Goal: Use online tool/utility: Utilize a website feature to perform a specific function

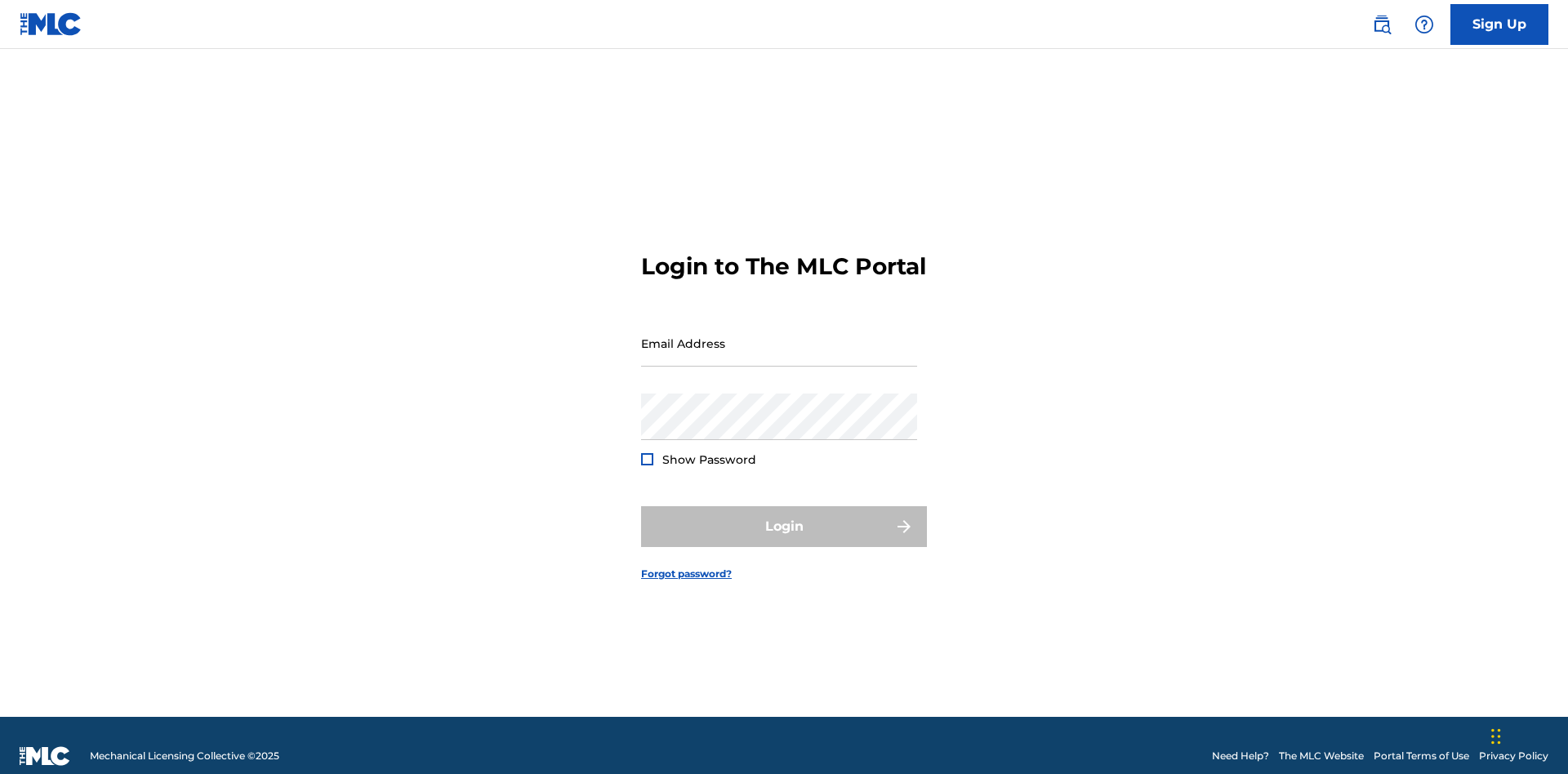
scroll to position [21, 0]
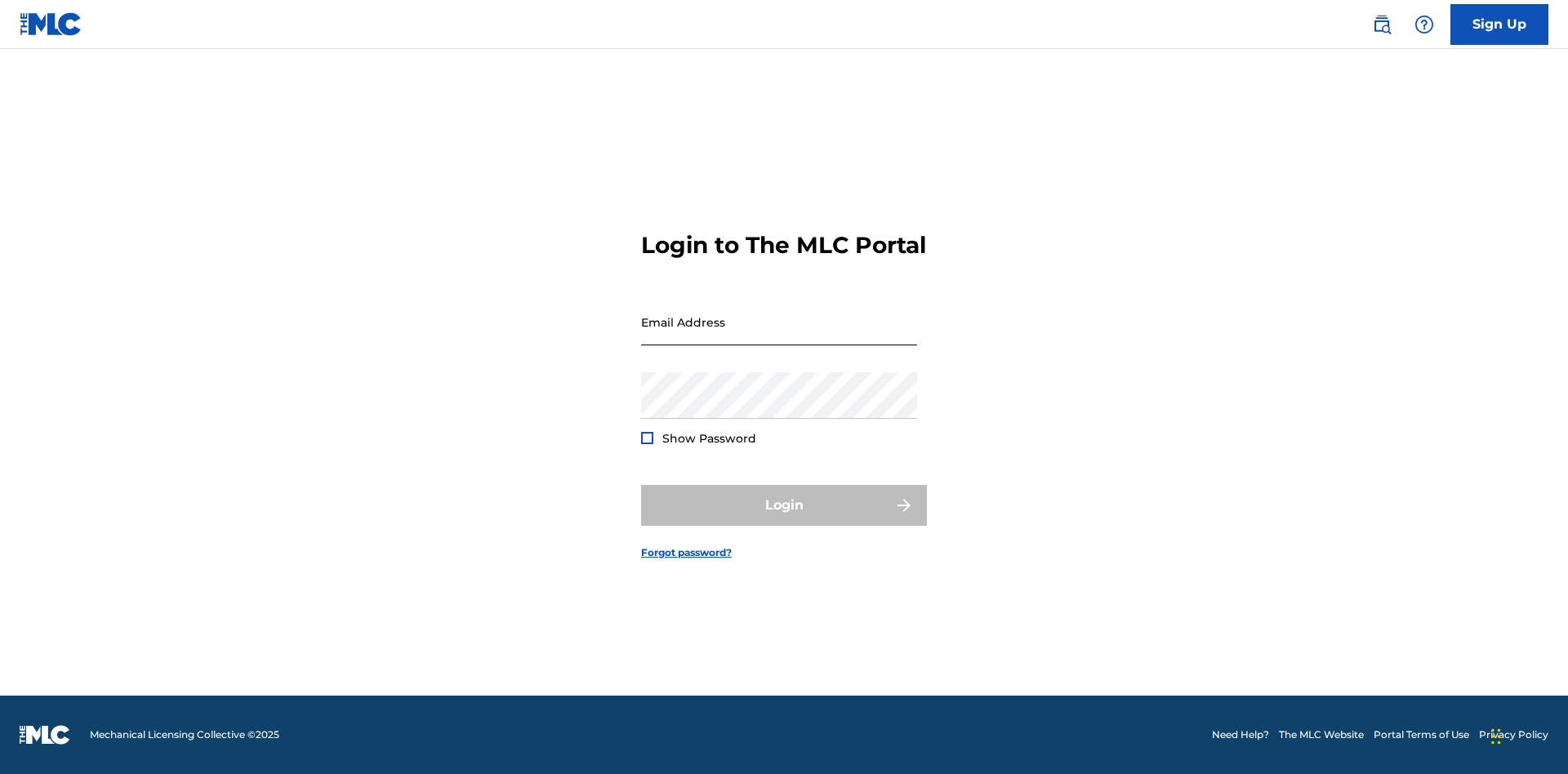
click at [779, 336] on input "Email Address" at bounding box center [778, 322] width 276 height 46
type input "[PERSON_NAME][EMAIL_ADDRESS][PERSON_NAME][DOMAIN_NAME]"
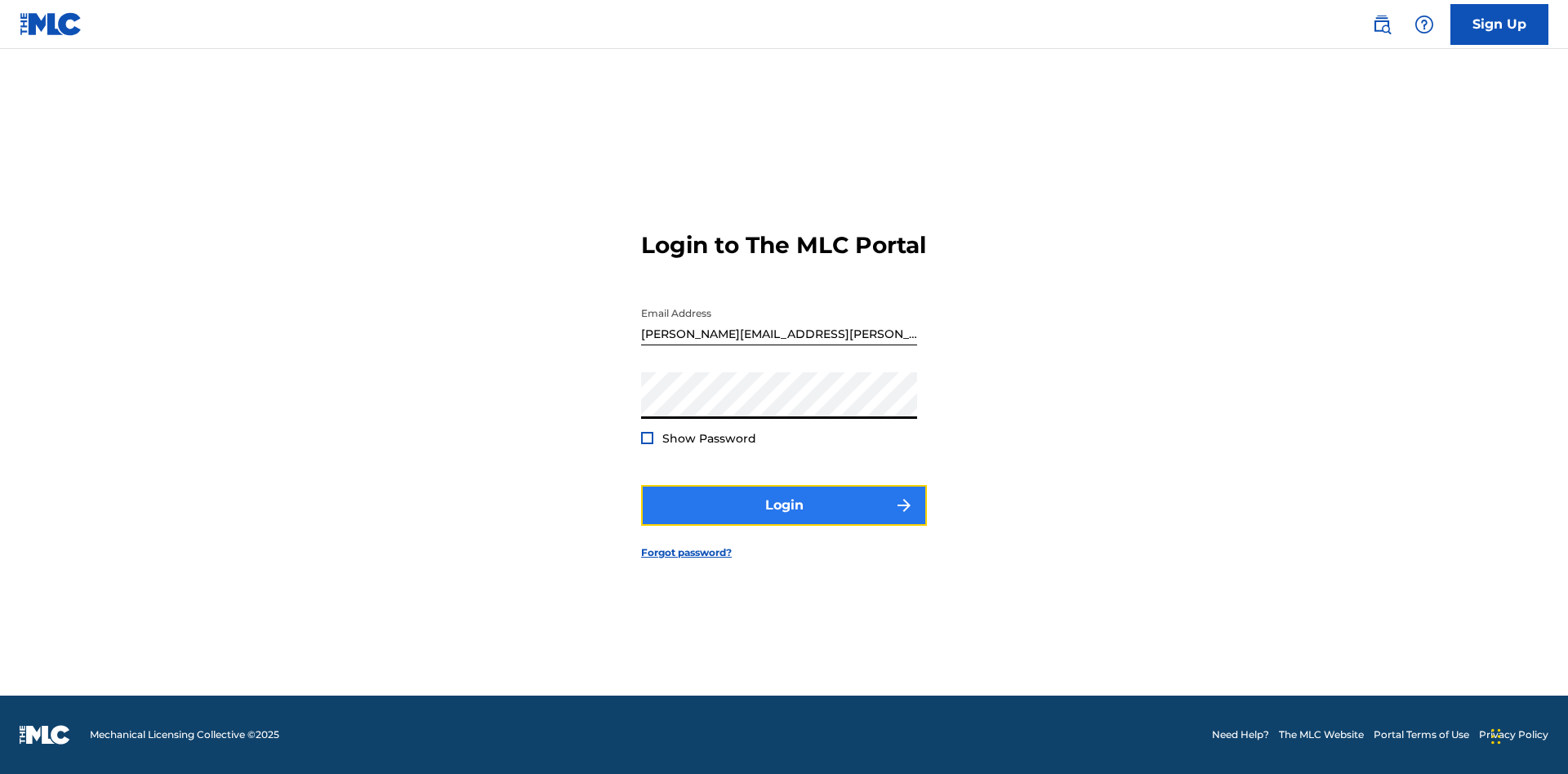
click at [784, 520] on button "Login" at bounding box center [783, 506] width 286 height 41
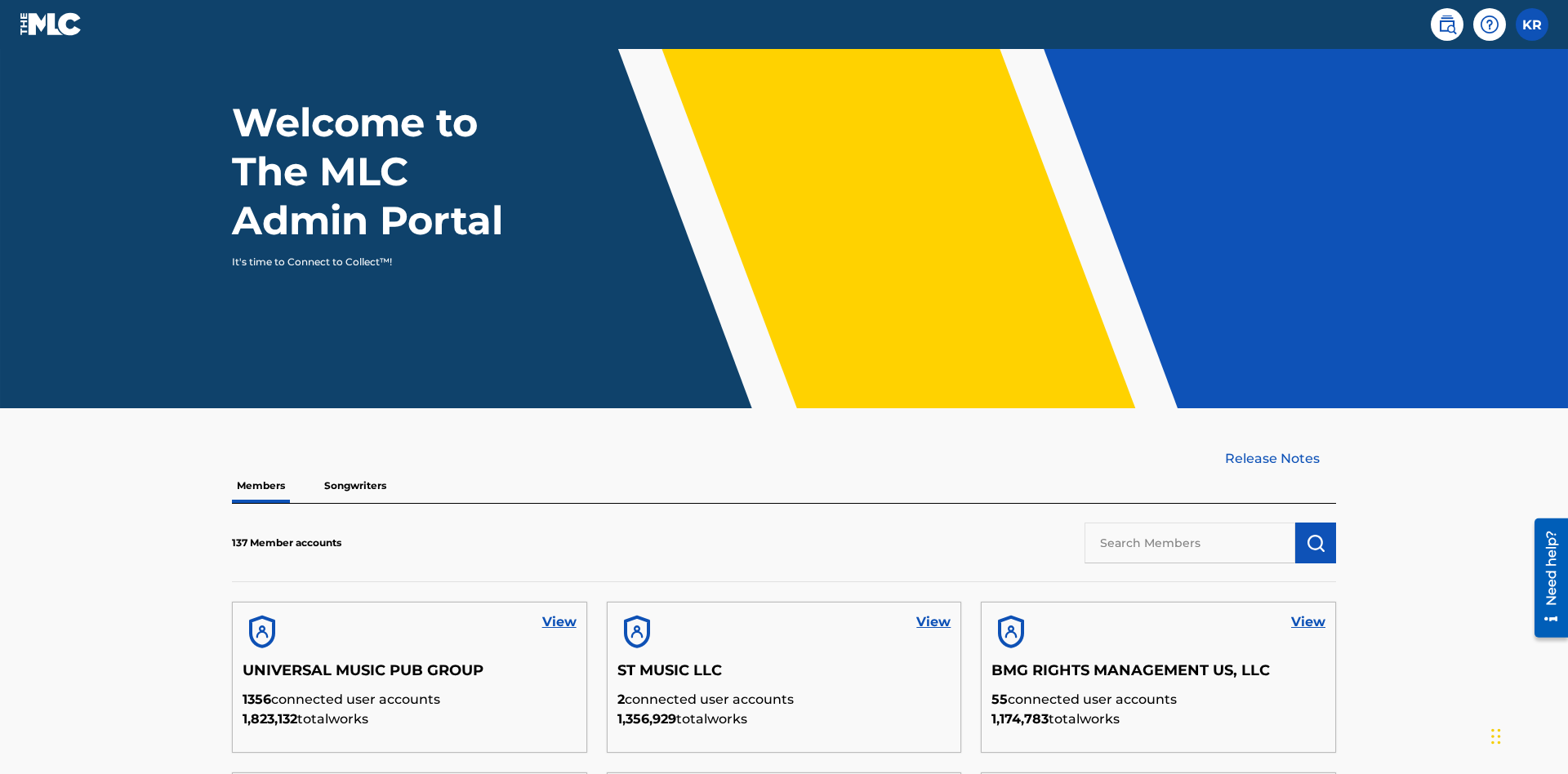
scroll to position [494, 0]
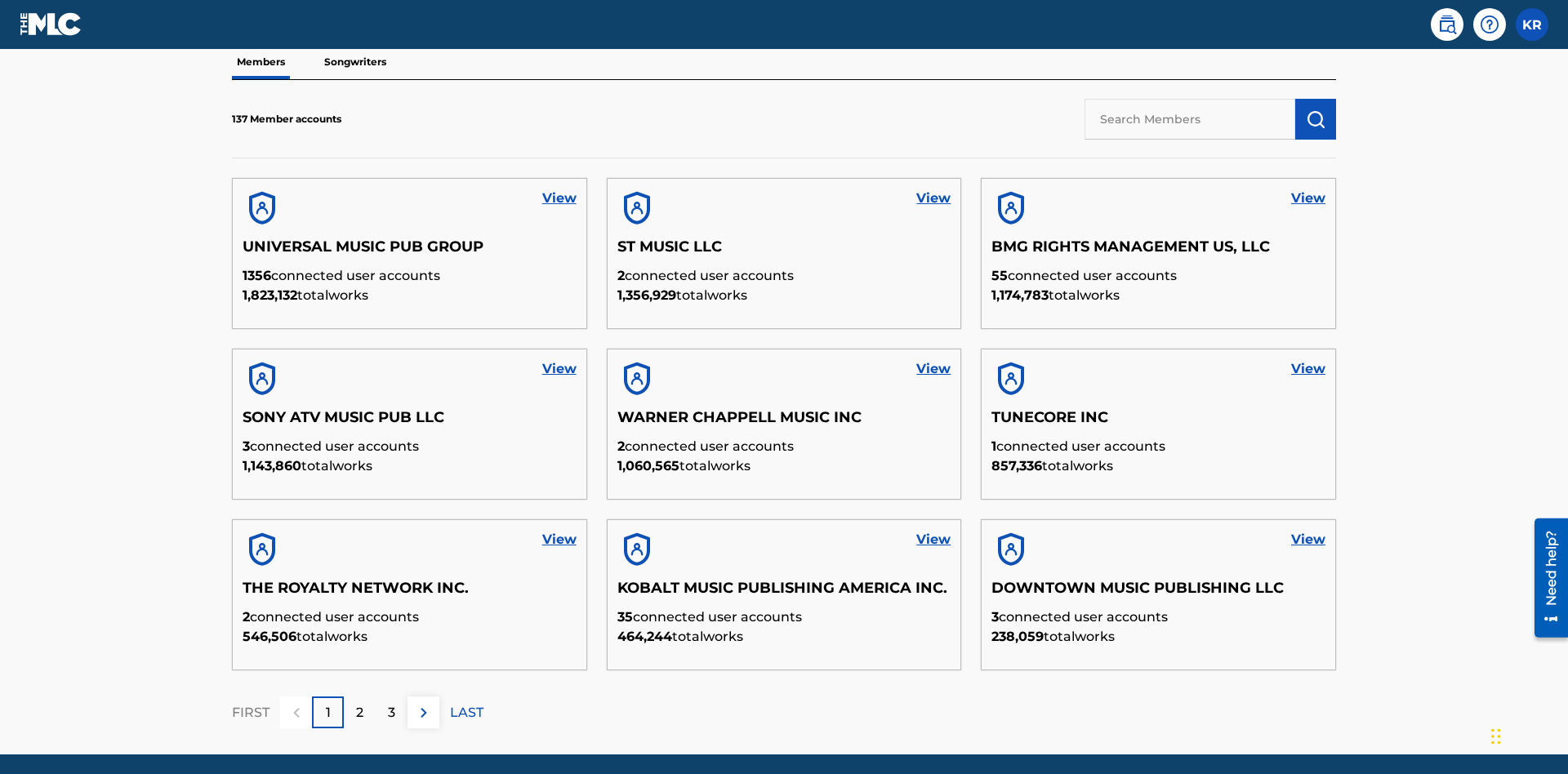
click at [1190, 118] on input "text" at bounding box center [1190, 119] width 211 height 41
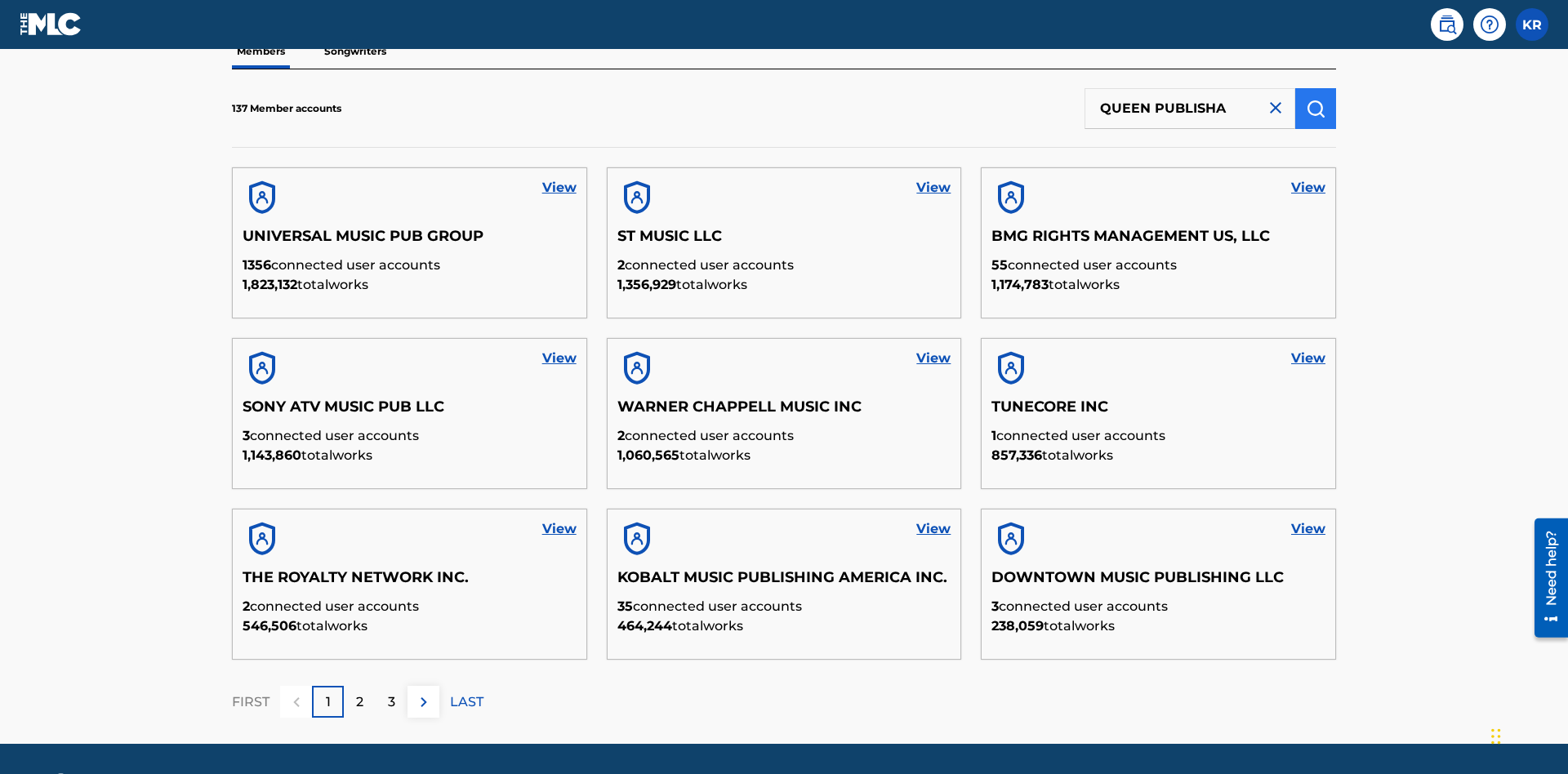
type input "QUEEN PUBLISHA"
click at [1316, 108] on img "submit" at bounding box center [1315, 108] width 19 height 19
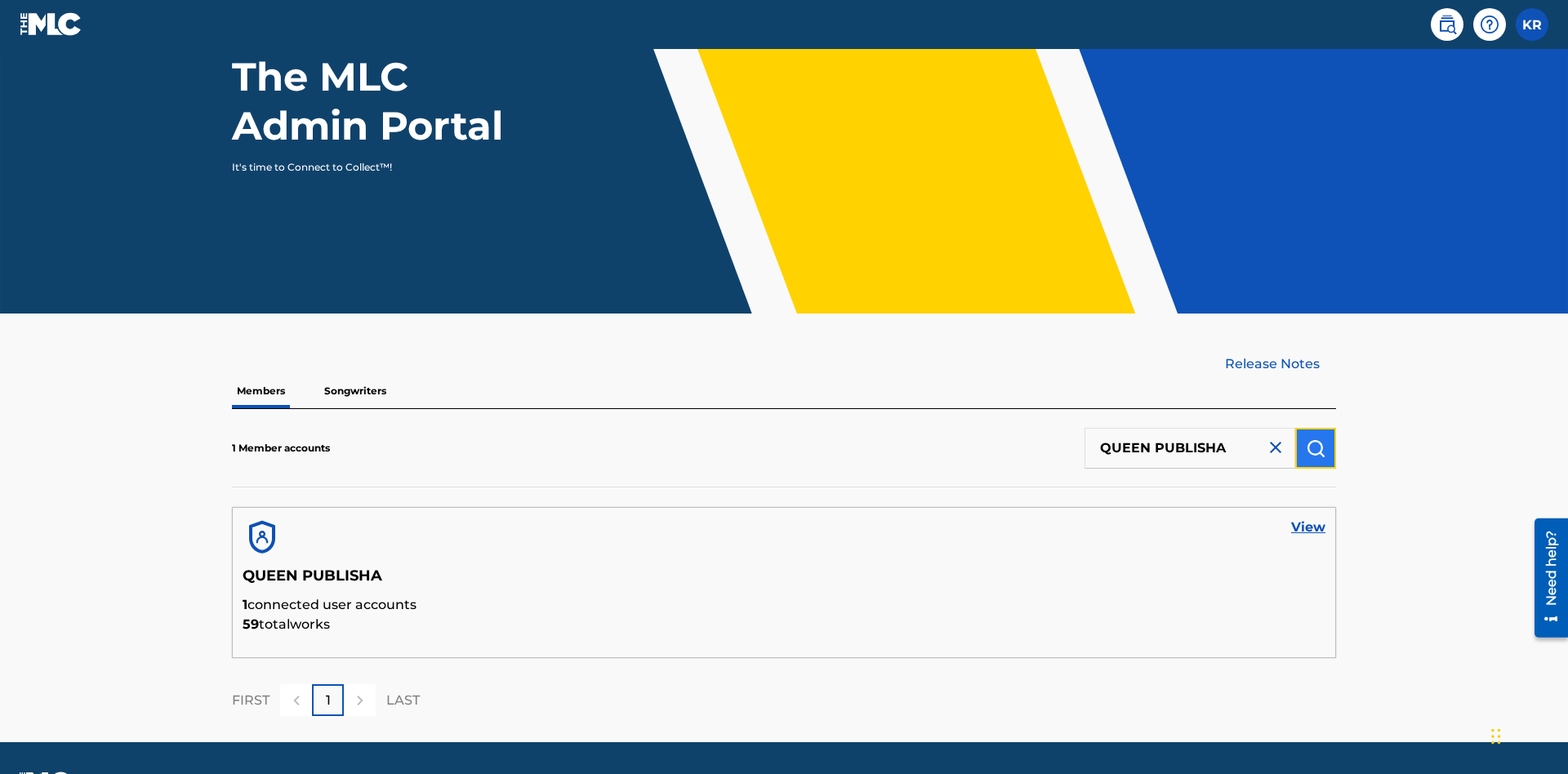
scroll to position [212, 0]
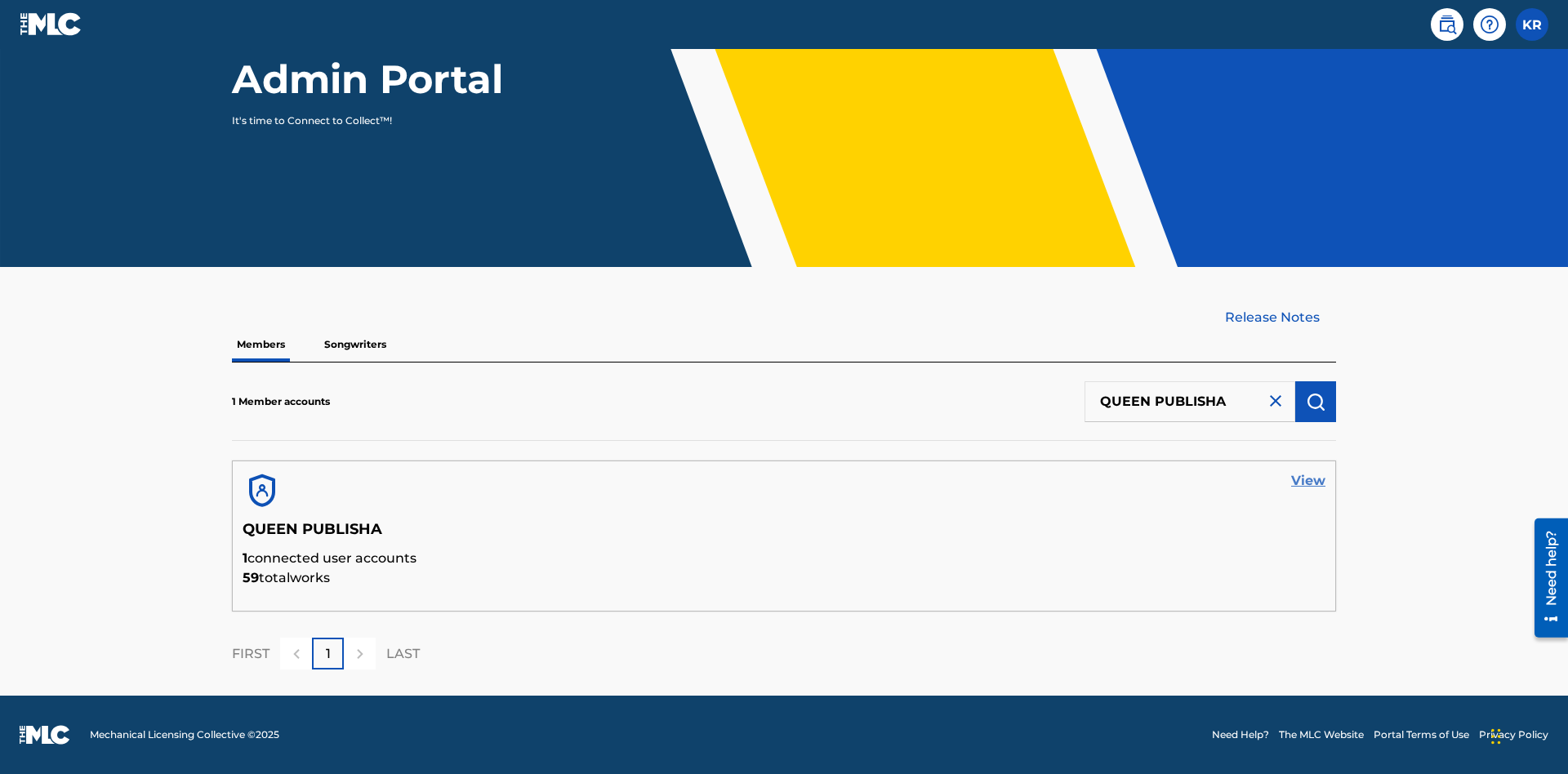
click at [1308, 481] on link "View" at bounding box center [1307, 481] width 34 height 19
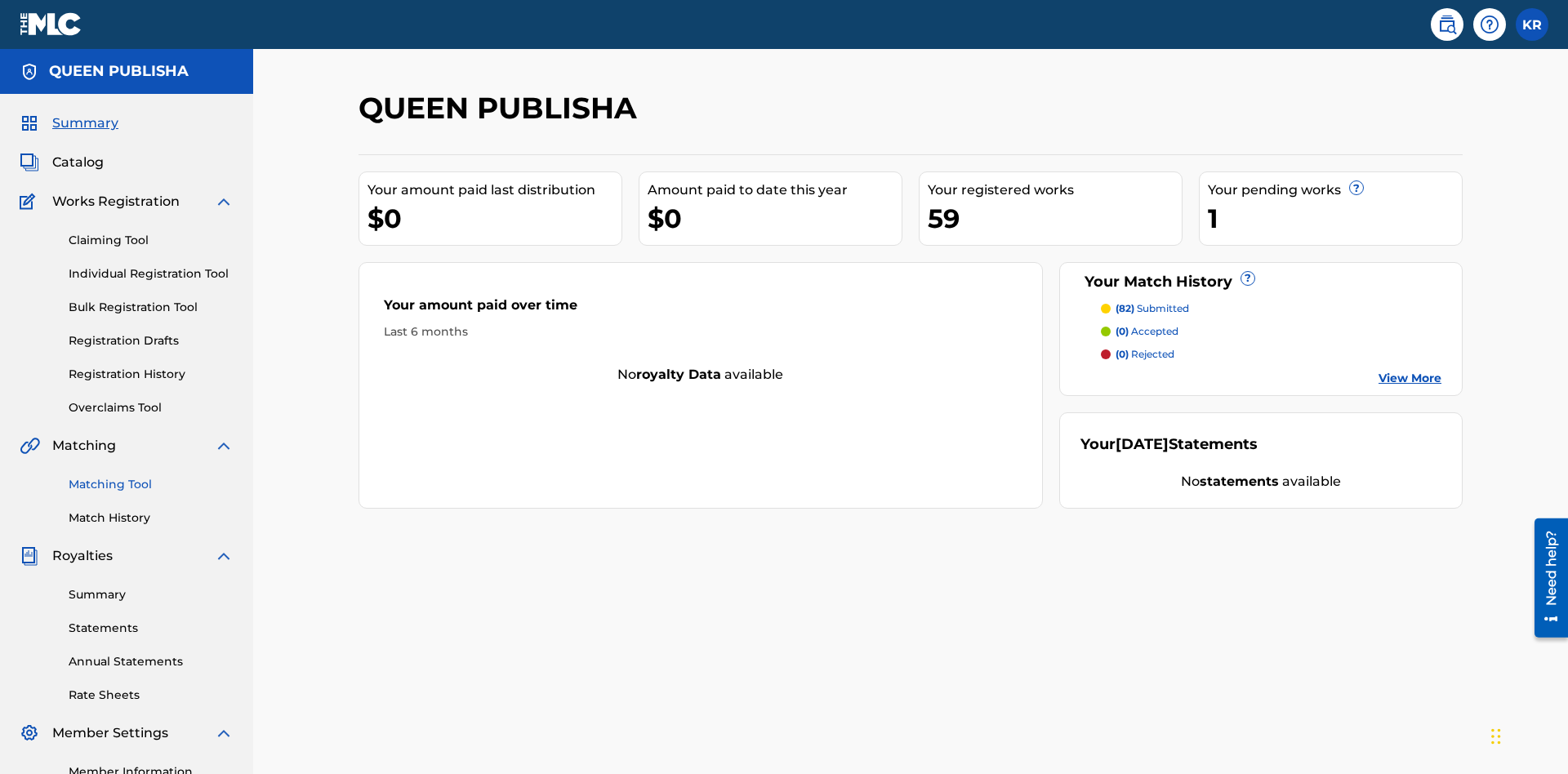
click at [151, 476] on link "Matching Tool" at bounding box center [151, 485] width 165 height 18
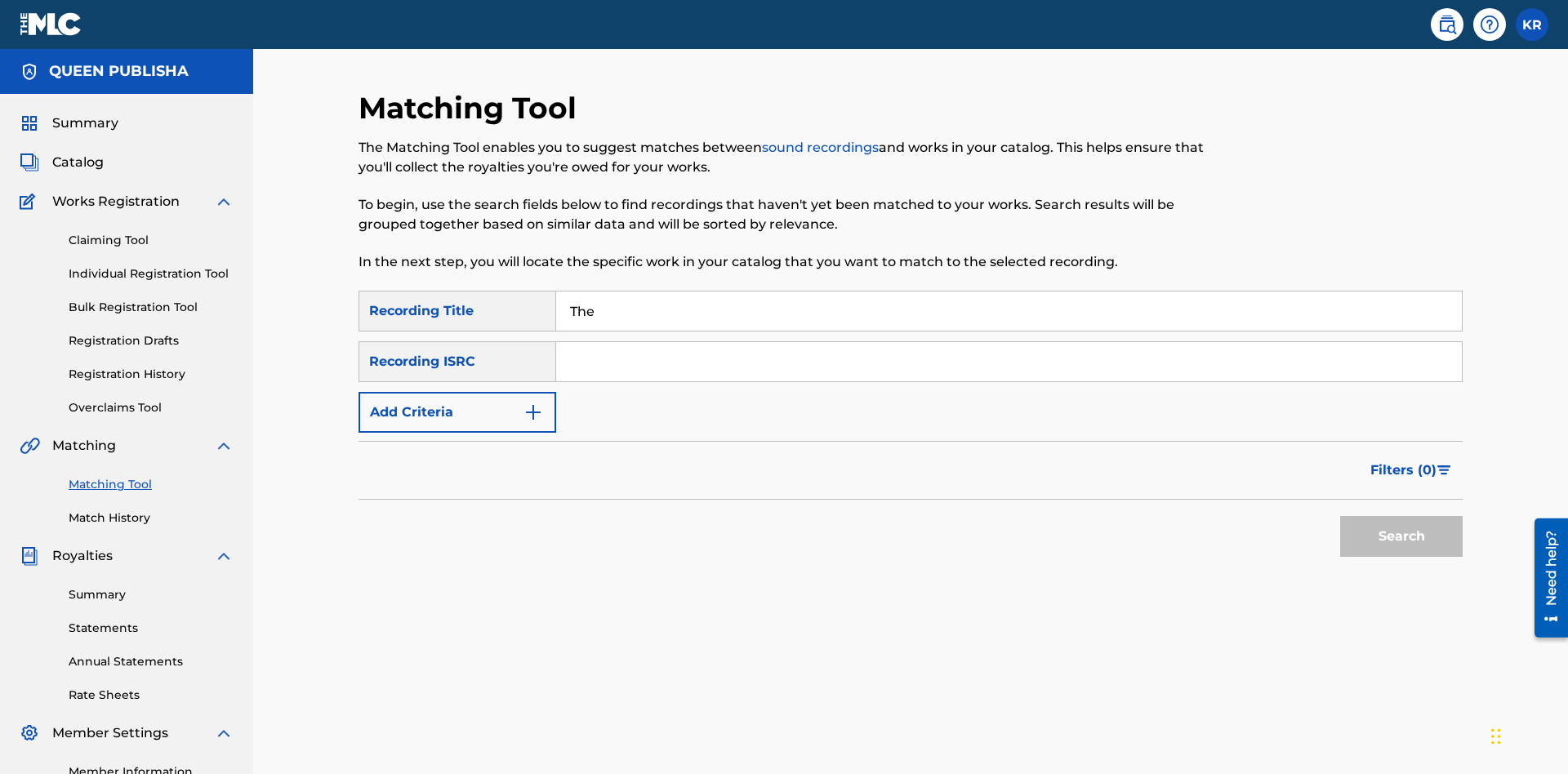
type input "The"
click at [1402, 516] on button "Search" at bounding box center [1401, 536] width 122 height 41
click at [1009, 291] on input "The" at bounding box center [1010, 311] width 906 height 39
click at [1009, 342] on input "Search Form" at bounding box center [1010, 362] width 906 height 39
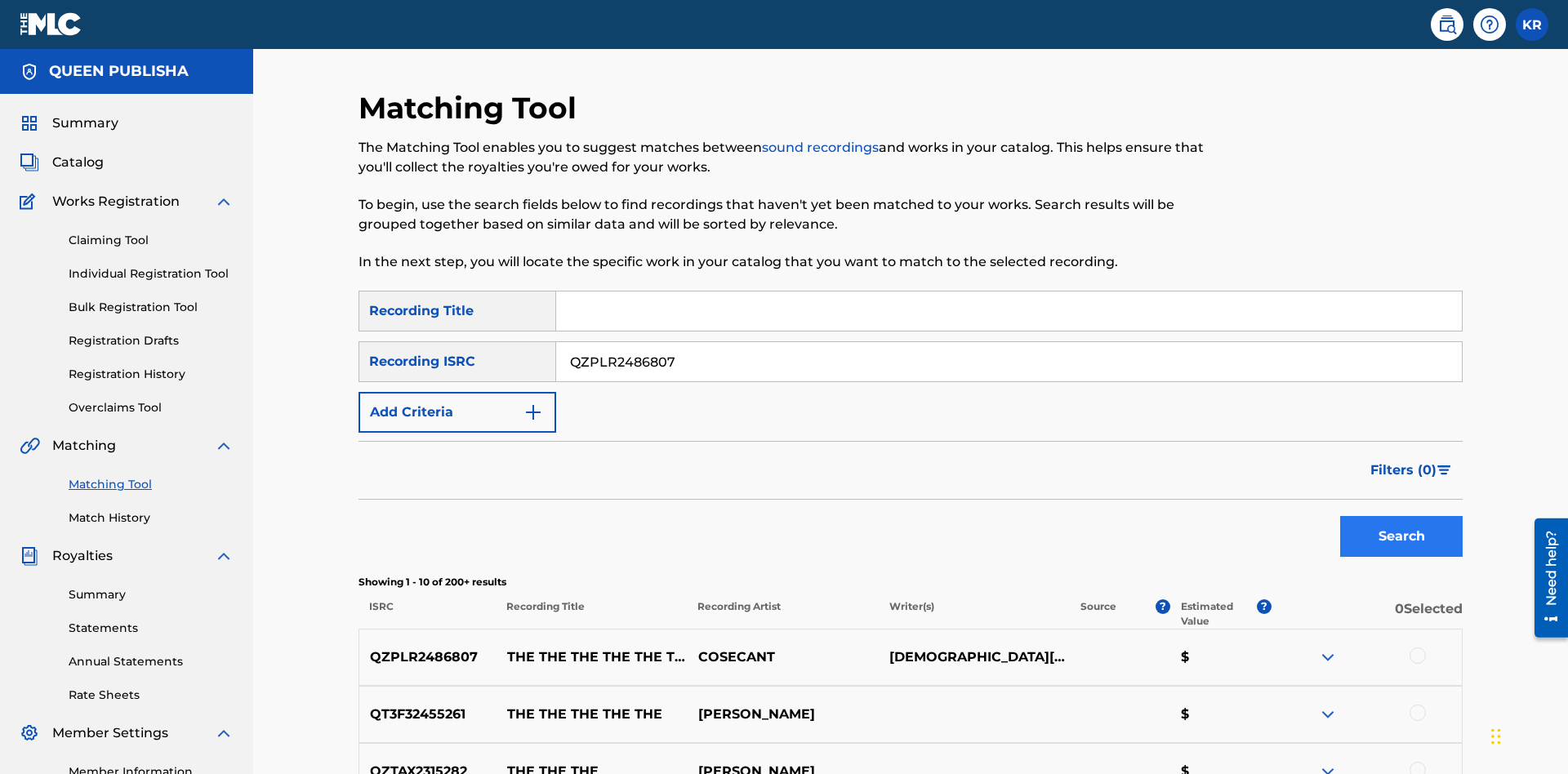
type input "QZPLR2486807"
click at [1402, 516] on button "Search" at bounding box center [1401, 536] width 122 height 41
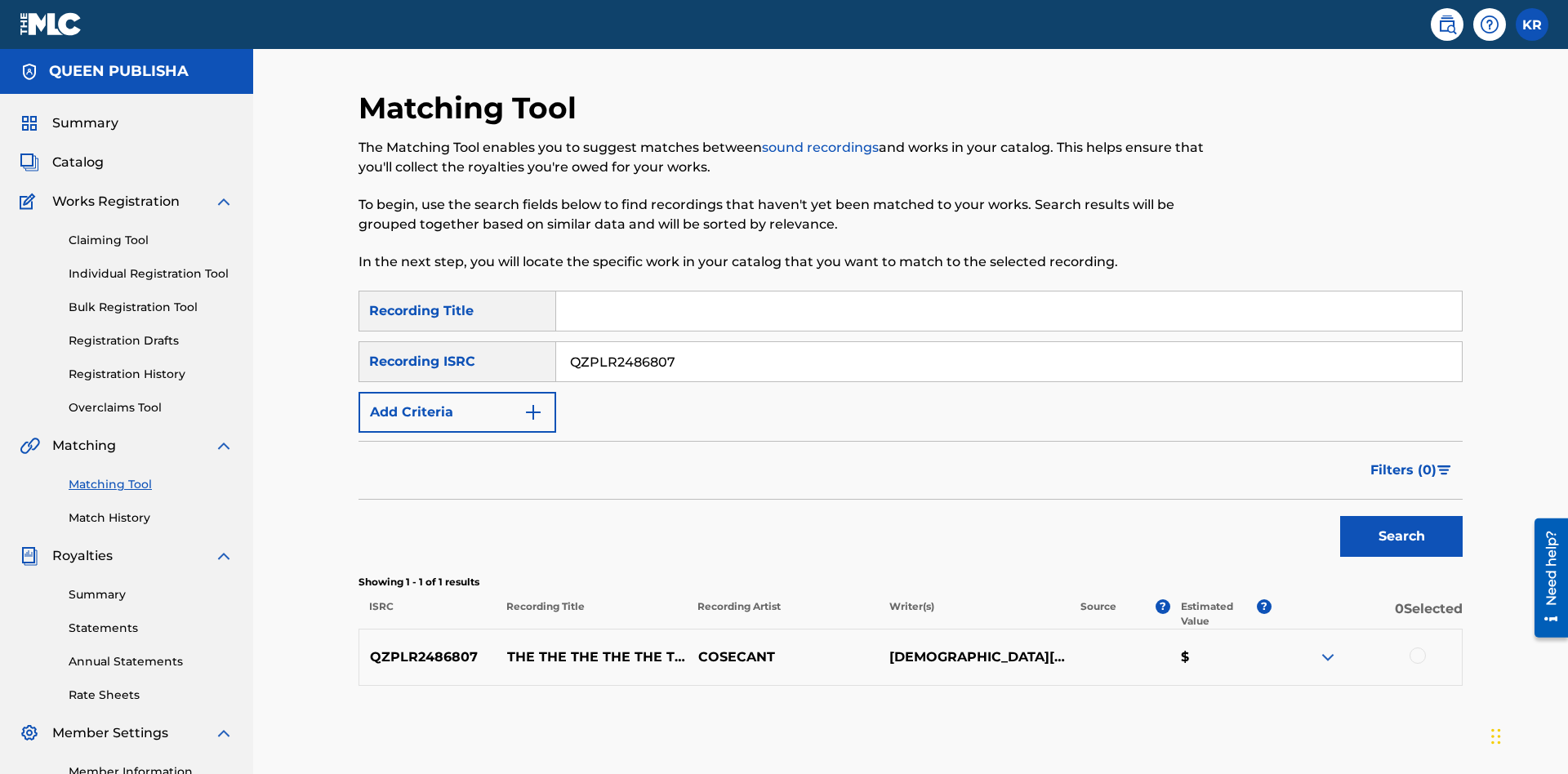
click at [1416, 647] on div at bounding box center [1418, 656] width 17 height 17
click at [1147, 641] on button "Match 1 Group" at bounding box center [1147, 641] width 180 height 41
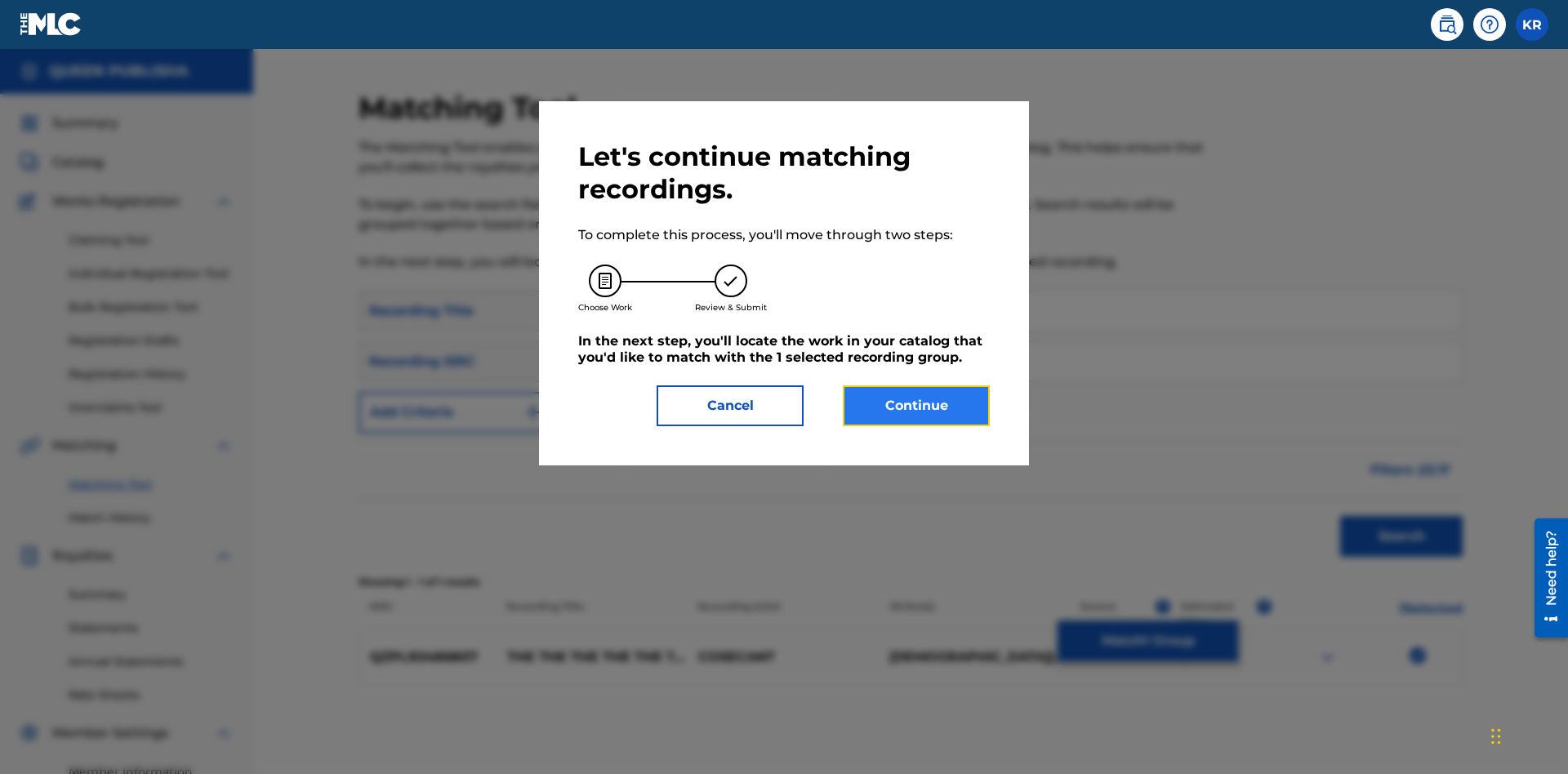
click at [916, 406] on button "Continue" at bounding box center [916, 406] width 147 height 41
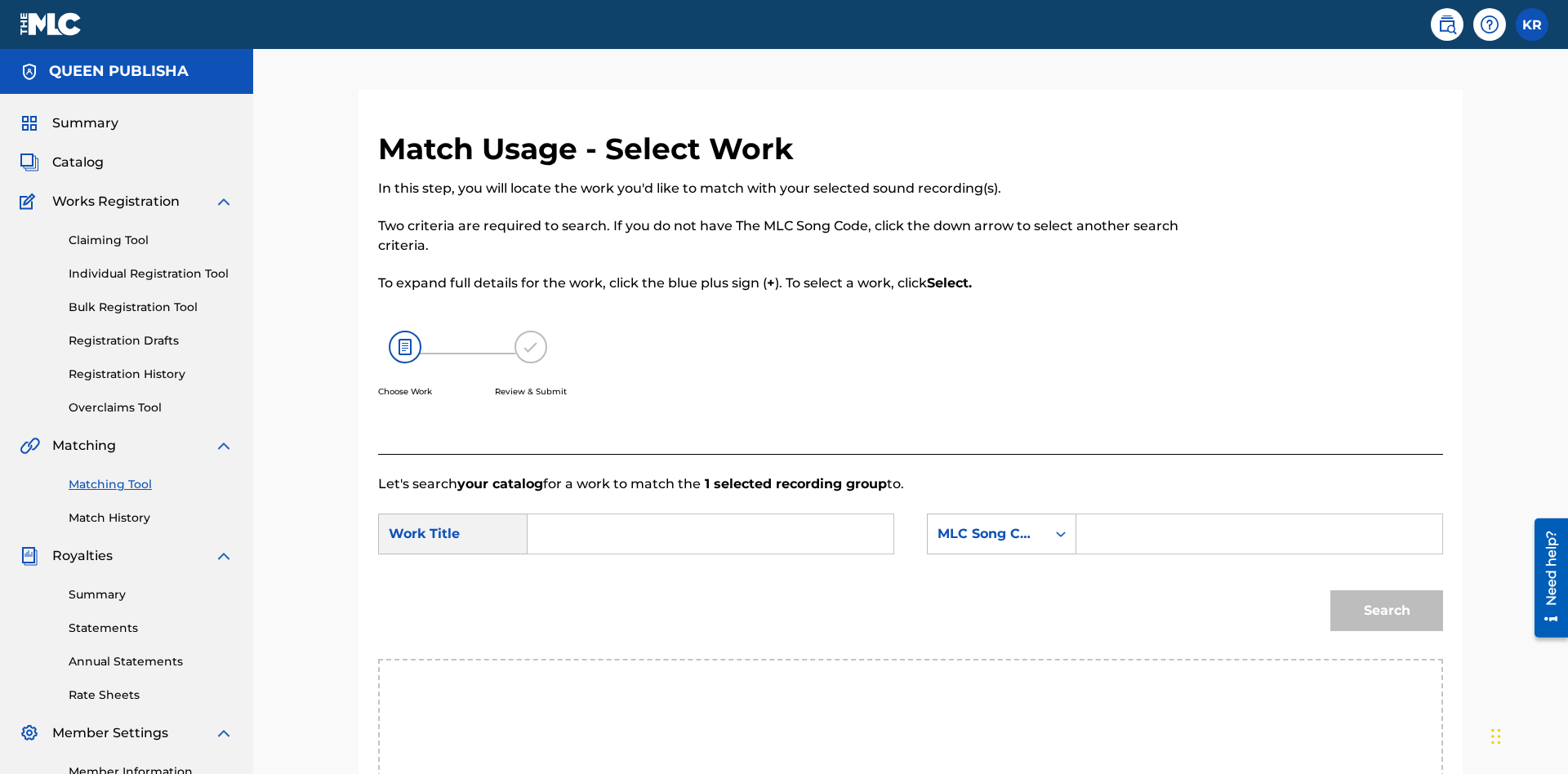
click at [710, 514] on input "Search Form" at bounding box center [711, 534] width 338 height 39
type input "ALL FIELDS FILLED"
click at [1258, 514] on input "Search Form" at bounding box center [1259, 534] width 338 height 39
type input "FE4B37"
click at [1387, 591] on button "Search" at bounding box center [1387, 611] width 113 height 41
